Goal: Navigation & Orientation: Find specific page/section

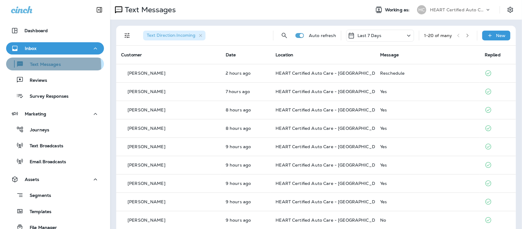
click at [40, 66] on p "Text Messages" at bounding box center [42, 65] width 37 height 6
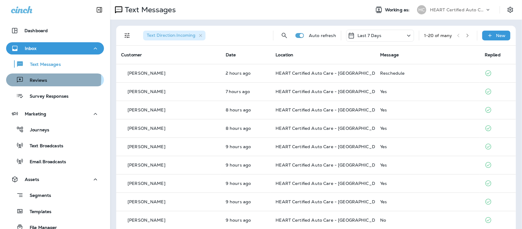
click at [37, 79] on p "Reviews" at bounding box center [36, 81] width 24 height 6
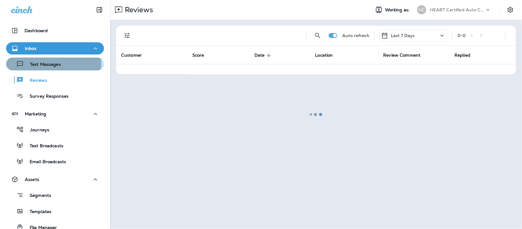
click at [42, 63] on p "Text Messages" at bounding box center [42, 65] width 37 height 6
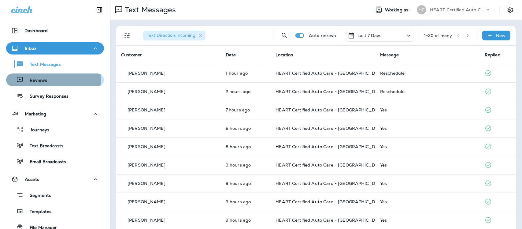
click at [37, 80] on p "Reviews" at bounding box center [36, 81] width 24 height 6
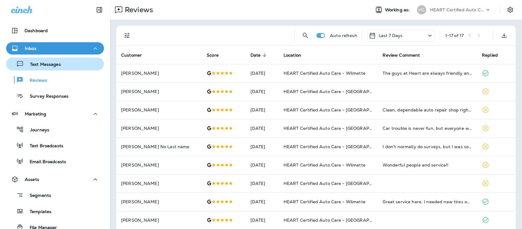
click at [43, 59] on button "Text Messages" at bounding box center [55, 63] width 98 height 13
